Goal: Information Seeking & Learning: Learn about a topic

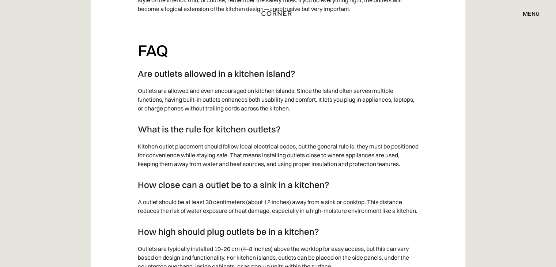
scroll to position [4238, 0]
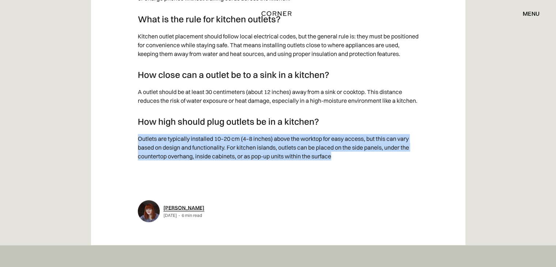
drag, startPoint x: 136, startPoint y: 126, endPoint x: 336, endPoint y: 144, distance: 201.1
click at [236, 135] on p "Outlets are typically installed 10–20 cm (4–8 inches) above the worktop for eas…" at bounding box center [278, 147] width 281 height 34
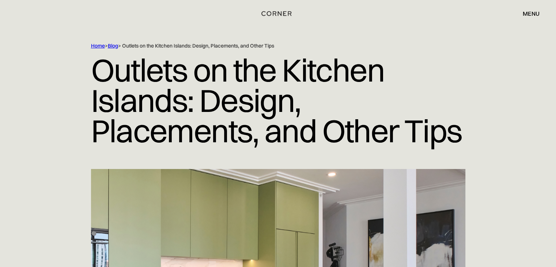
scroll to position [0, 0]
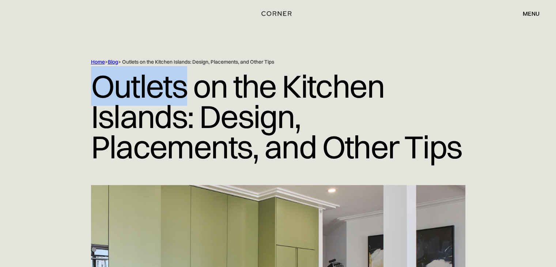
drag, startPoint x: 89, startPoint y: 88, endPoint x: 184, endPoint y: 84, distance: 95.4
click at [184, 84] on div "Home > Blog > Outlets on the Kitchen Islands: Design, Placements, and Other Tip…" at bounding box center [278, 121] width 468 height 126
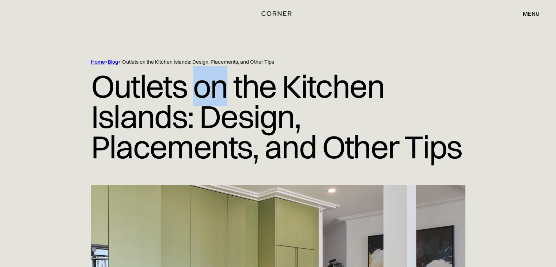
drag, startPoint x: 199, startPoint y: 86, endPoint x: 224, endPoint y: 85, distance: 24.5
click at [224, 85] on h1 "Outlets on the Kitchen Islands: Design, Placements, and Other Tips" at bounding box center [278, 116] width 374 height 102
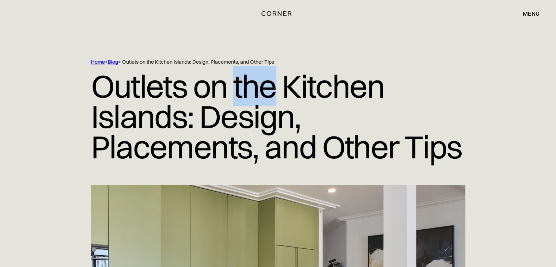
drag, startPoint x: 234, startPoint y: 84, endPoint x: 278, endPoint y: 83, distance: 43.5
click at [278, 83] on h1 "Outlets on the Kitchen Islands: Design, Placements, and Other Tips" at bounding box center [278, 116] width 374 height 102
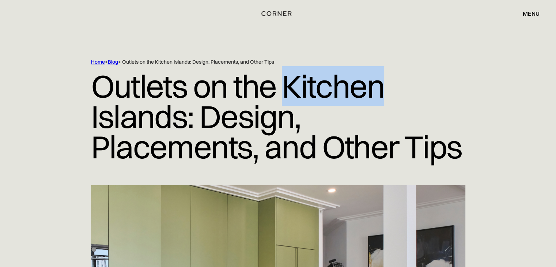
drag, startPoint x: 297, startPoint y: 83, endPoint x: 376, endPoint y: 85, distance: 78.6
click at [378, 84] on h1 "Outlets on the Kitchen Islands: Design, Placements, and Other Tips" at bounding box center [278, 116] width 374 height 102
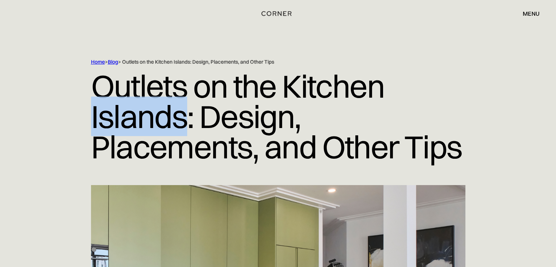
drag, startPoint x: 97, startPoint y: 116, endPoint x: 189, endPoint y: 115, distance: 92.1
click at [189, 115] on h1 "Outlets on the Kitchen Islands: Design, Placements, and Other Tips" at bounding box center [278, 116] width 374 height 102
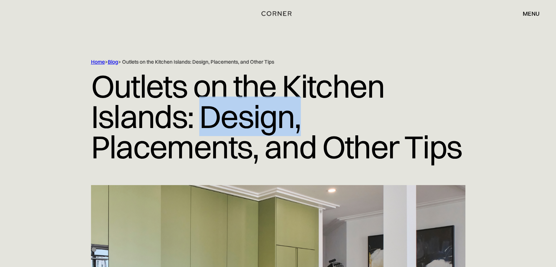
drag, startPoint x: 204, startPoint y: 112, endPoint x: 298, endPoint y: 118, distance: 94.5
click at [298, 118] on h1 "Outlets on the Kitchen Islands: Design, Placements, and Other Tips" at bounding box center [278, 116] width 374 height 102
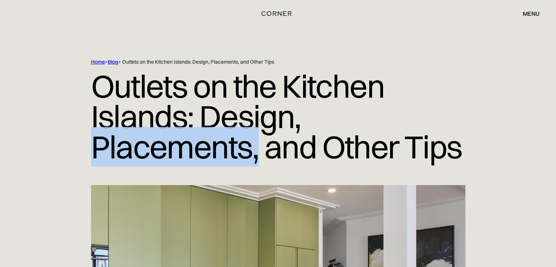
drag, startPoint x: 98, startPoint y: 146, endPoint x: 257, endPoint y: 152, distance: 159.4
click at [257, 152] on h1 "Outlets on the Kitchen Islands: Design, Placements, and Other Tips" at bounding box center [278, 116] width 374 height 102
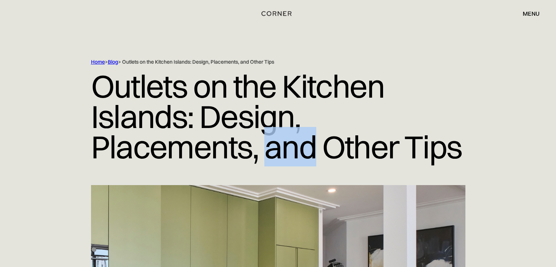
drag, startPoint x: 270, startPoint y: 149, endPoint x: 317, endPoint y: 145, distance: 47.3
click at [317, 145] on h1 "Outlets on the Kitchen Islands: Design, Placements, and Other Tips" at bounding box center [278, 116] width 374 height 102
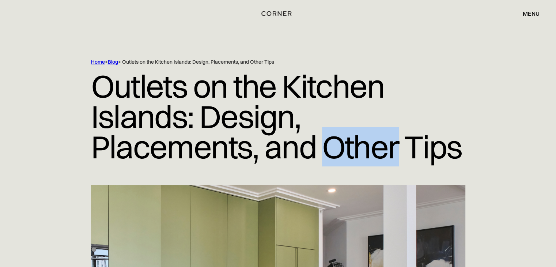
drag, startPoint x: 322, startPoint y: 145, endPoint x: 395, endPoint y: 148, distance: 73.1
click at [395, 148] on h1 "Outlets on the Kitchen Islands: Design, Placements, and Other Tips" at bounding box center [278, 116] width 374 height 102
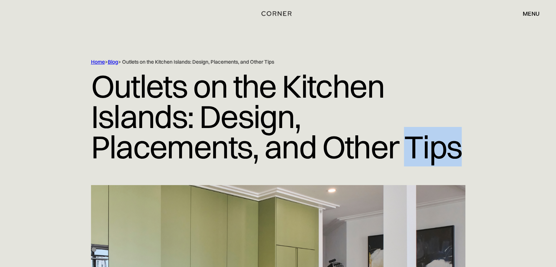
drag, startPoint x: 404, startPoint y: 141, endPoint x: 459, endPoint y: 142, distance: 54.5
click at [459, 142] on h1 "Outlets on the Kitchen Islands: Design, Placements, and Other Tips" at bounding box center [278, 116] width 374 height 102
click at [466, 140] on div "Home > Blog > Outlets on the Kitchen Islands: Design, Placements, and Other Tip…" at bounding box center [278, 121] width 468 height 126
click at [438, 153] on h1 "Outlets on the Kitchen Islands: Design, Placements, and Other Tips" at bounding box center [278, 116] width 374 height 102
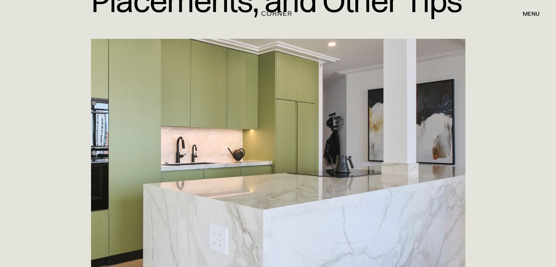
scroll to position [183, 0]
